Goal: Task Accomplishment & Management: Manage account settings

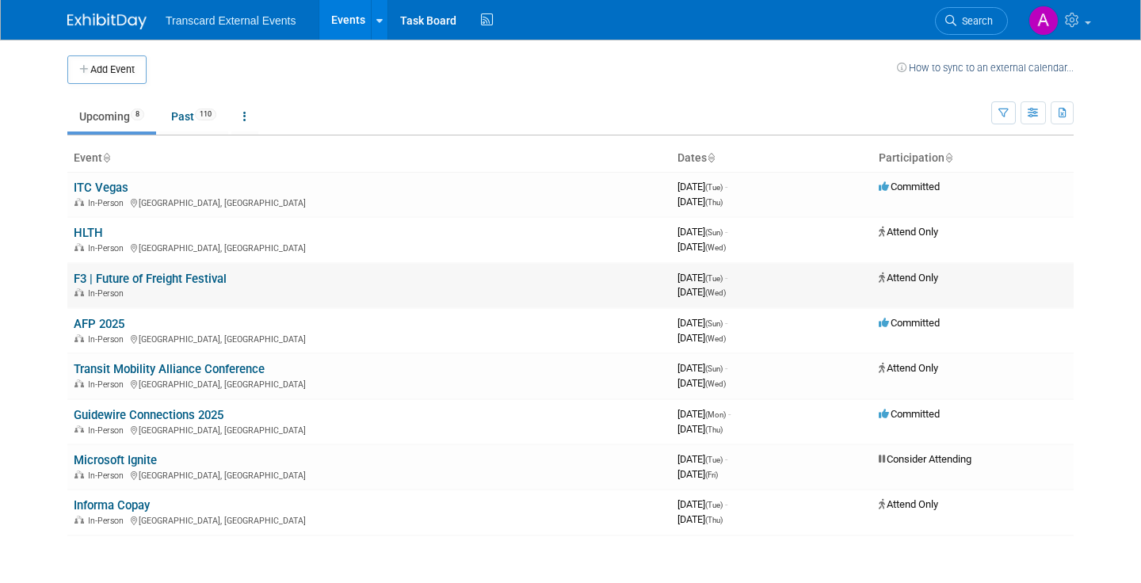
click at [210, 276] on link "F3 | Future of Freight Festival" at bounding box center [150, 279] width 153 height 14
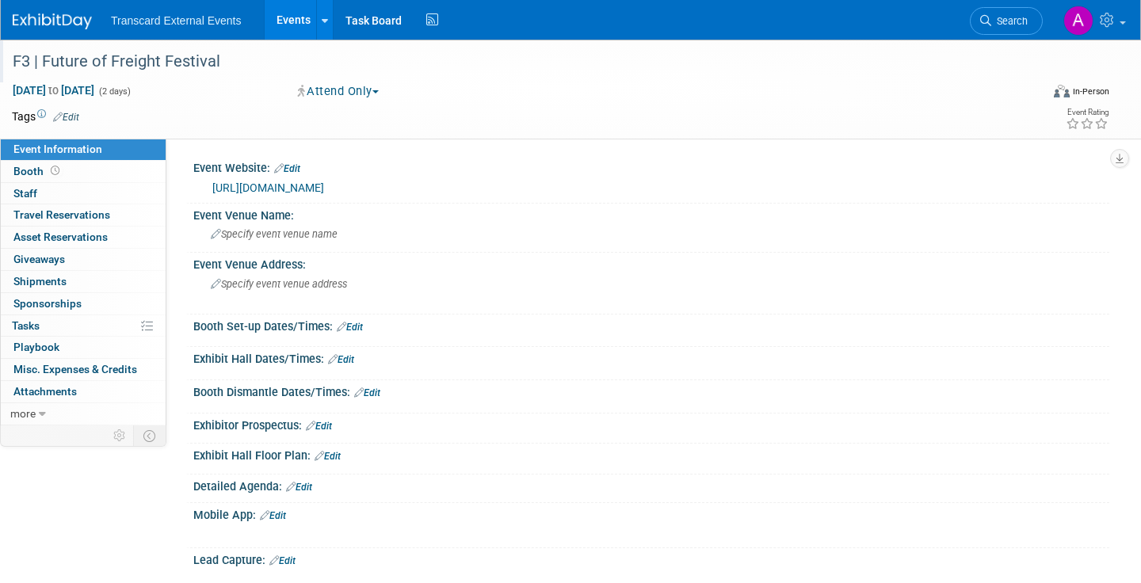
drag, startPoint x: 236, startPoint y: 67, endPoint x: 12, endPoint y: 64, distance: 224.2
click at [12, 64] on div "F3 | Future of Freight Festival" at bounding box center [511, 62] width 1008 height 29
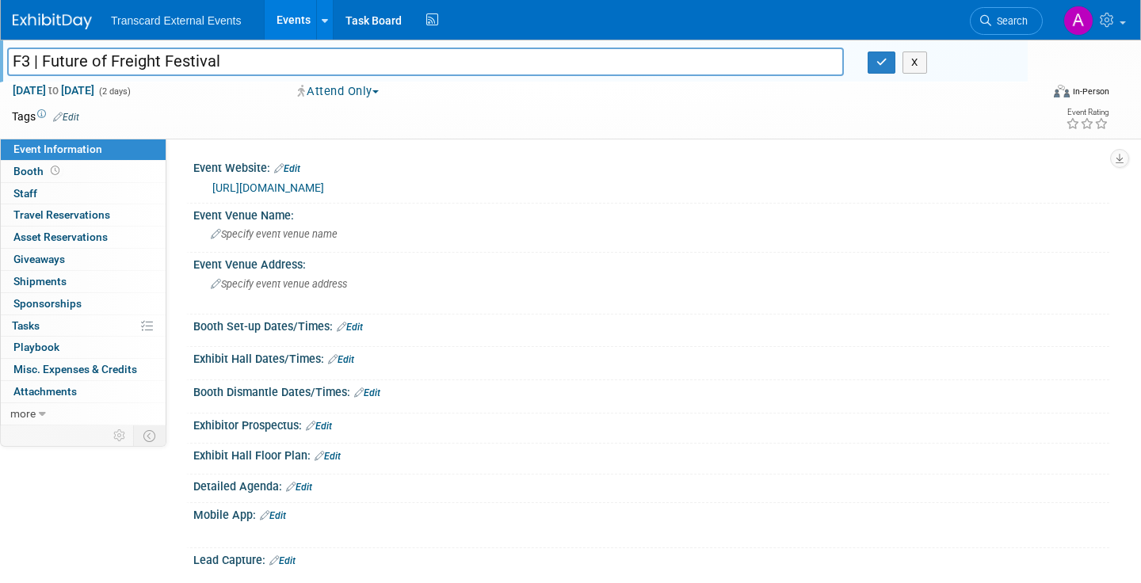
click at [264, 51] on input "F3 | Future of Freight Festival" at bounding box center [425, 62] width 836 height 28
click at [264, 65] on input "F3 | Future of Freight Festival" at bounding box center [425, 62] width 836 height 28
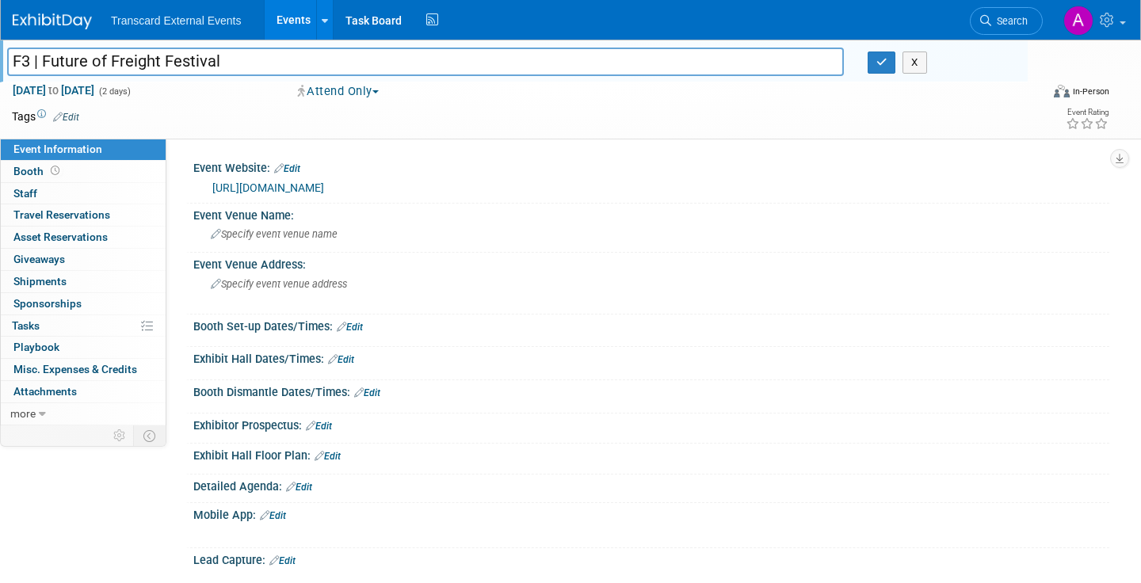
click at [526, 140] on div "Event Website: Edit [URL][DOMAIN_NAME] Event Venue Name: Specify event venue na…" at bounding box center [637, 282] width 943 height 287
